Goal: Navigation & Orientation: Find specific page/section

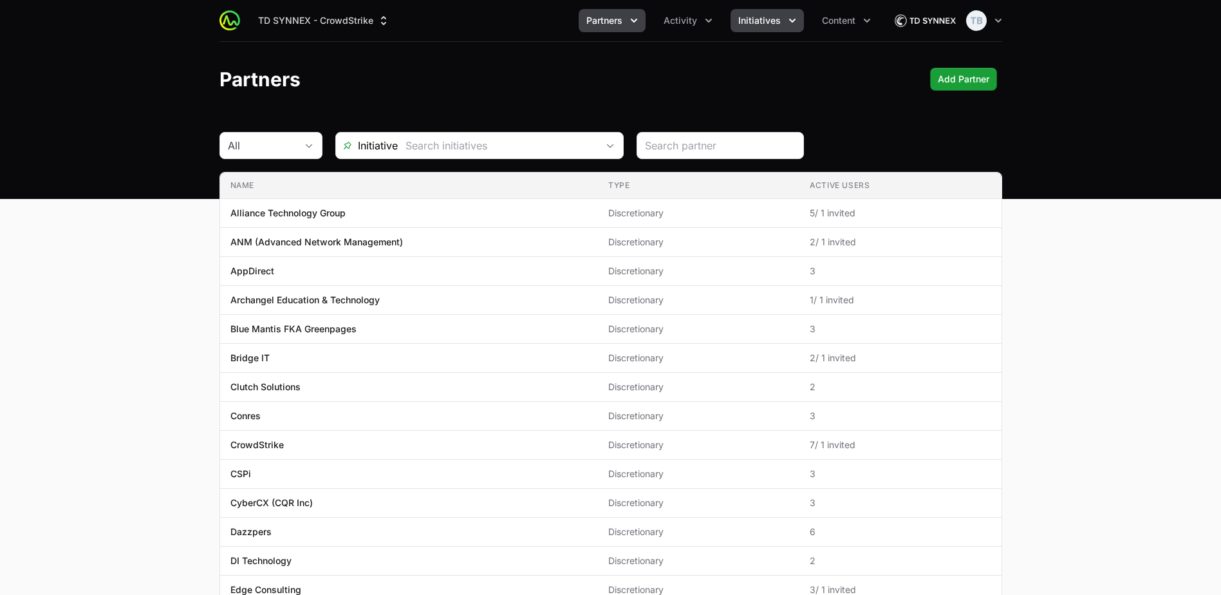
click at [772, 24] on span "Initiatives" at bounding box center [760, 20] width 42 height 13
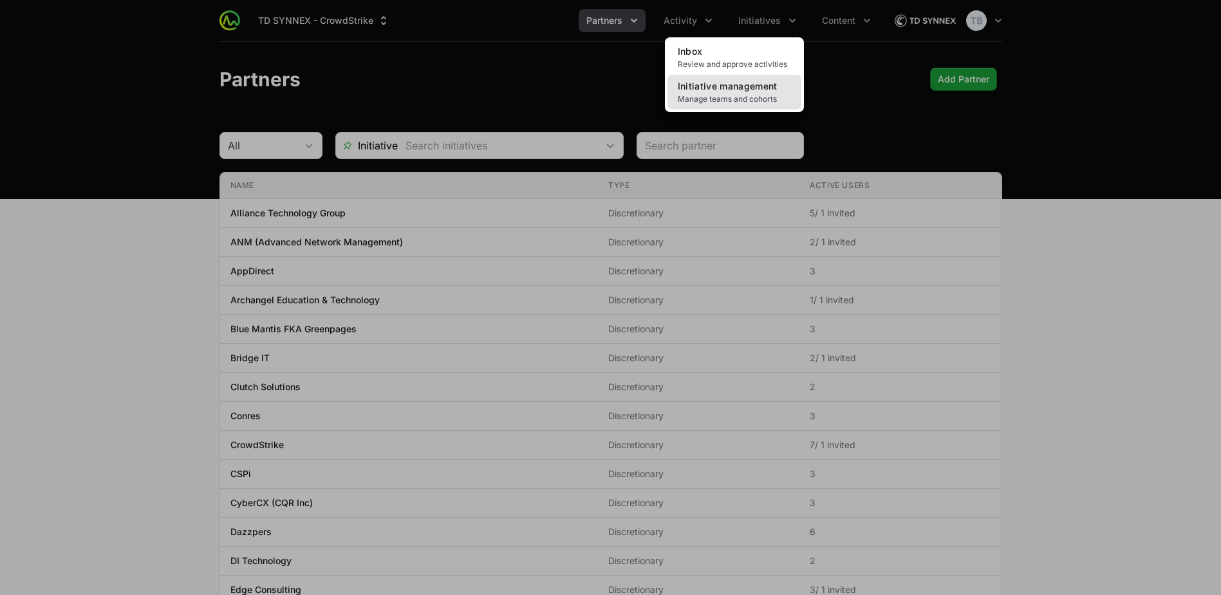
click at [730, 97] on span "Manage teams and cohorts" at bounding box center [734, 99] width 113 height 10
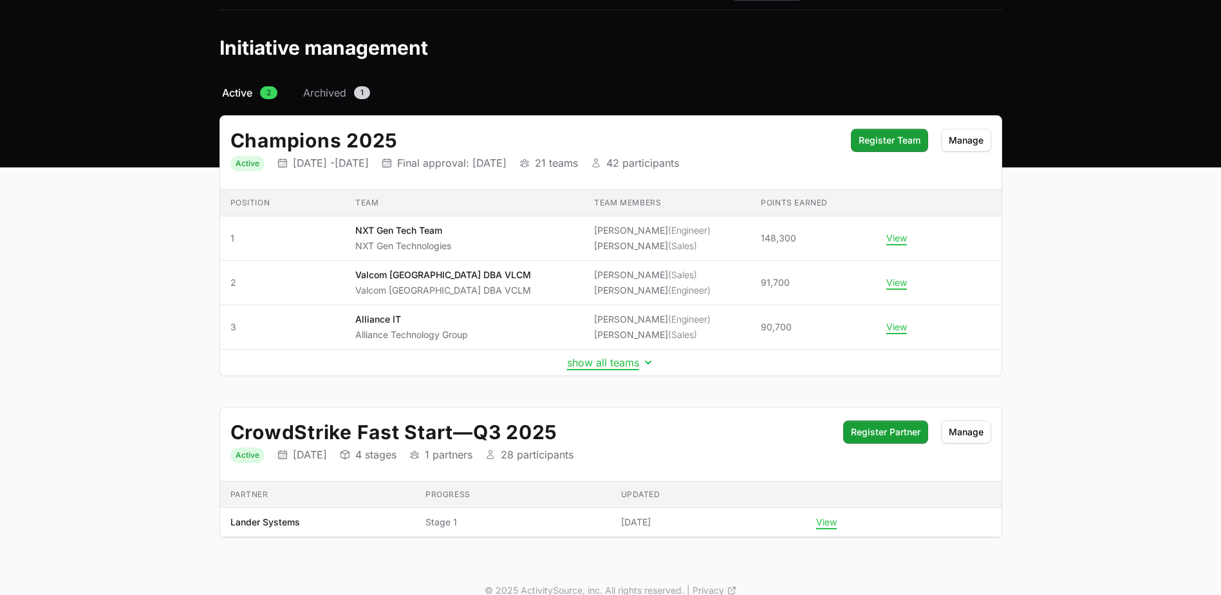
scroll to position [49, 0]
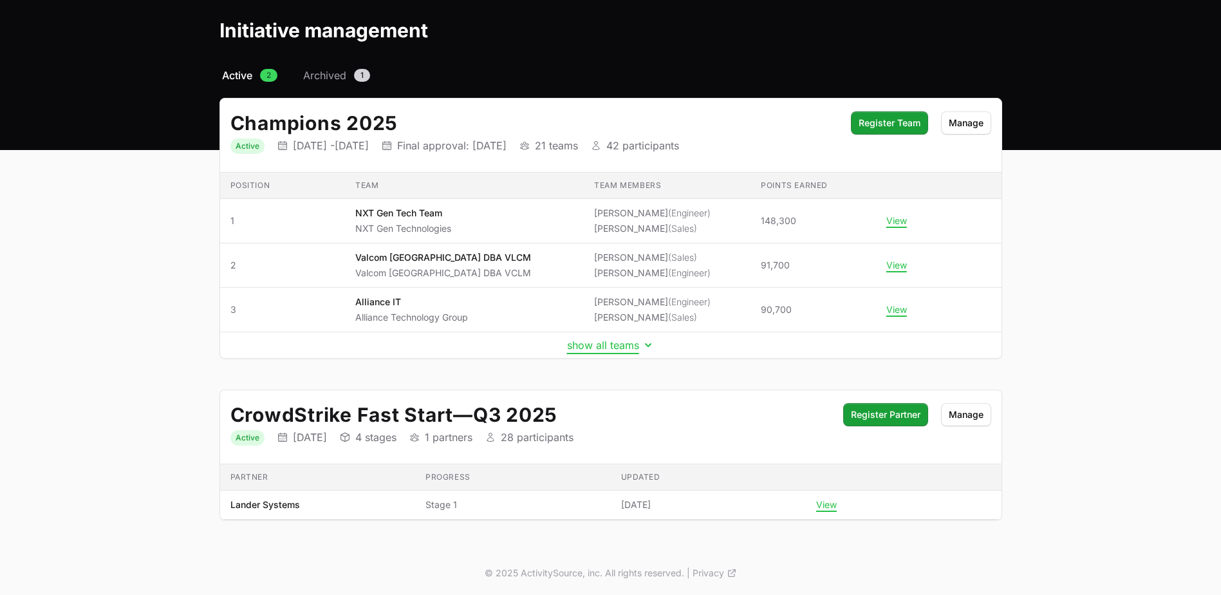
click at [639, 347] on button "show all teams" at bounding box center [611, 345] width 88 height 13
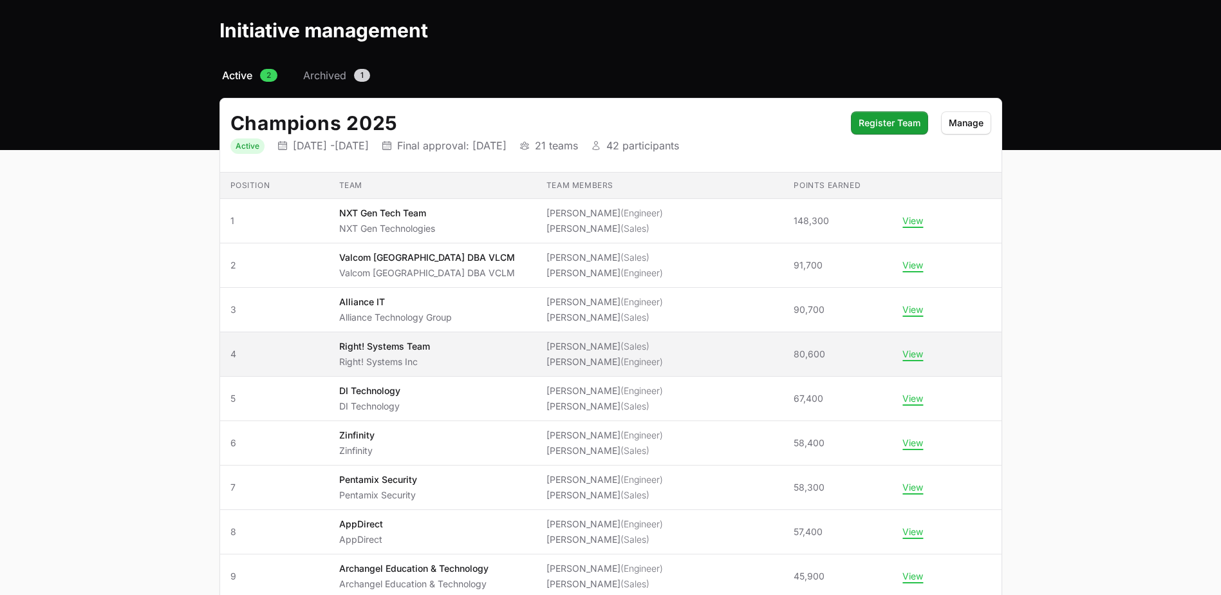
click at [455, 348] on span "Right! Systems Team Right! Systems Inc" at bounding box center [432, 354] width 187 height 28
